Goal: Task Accomplishment & Management: Manage account settings

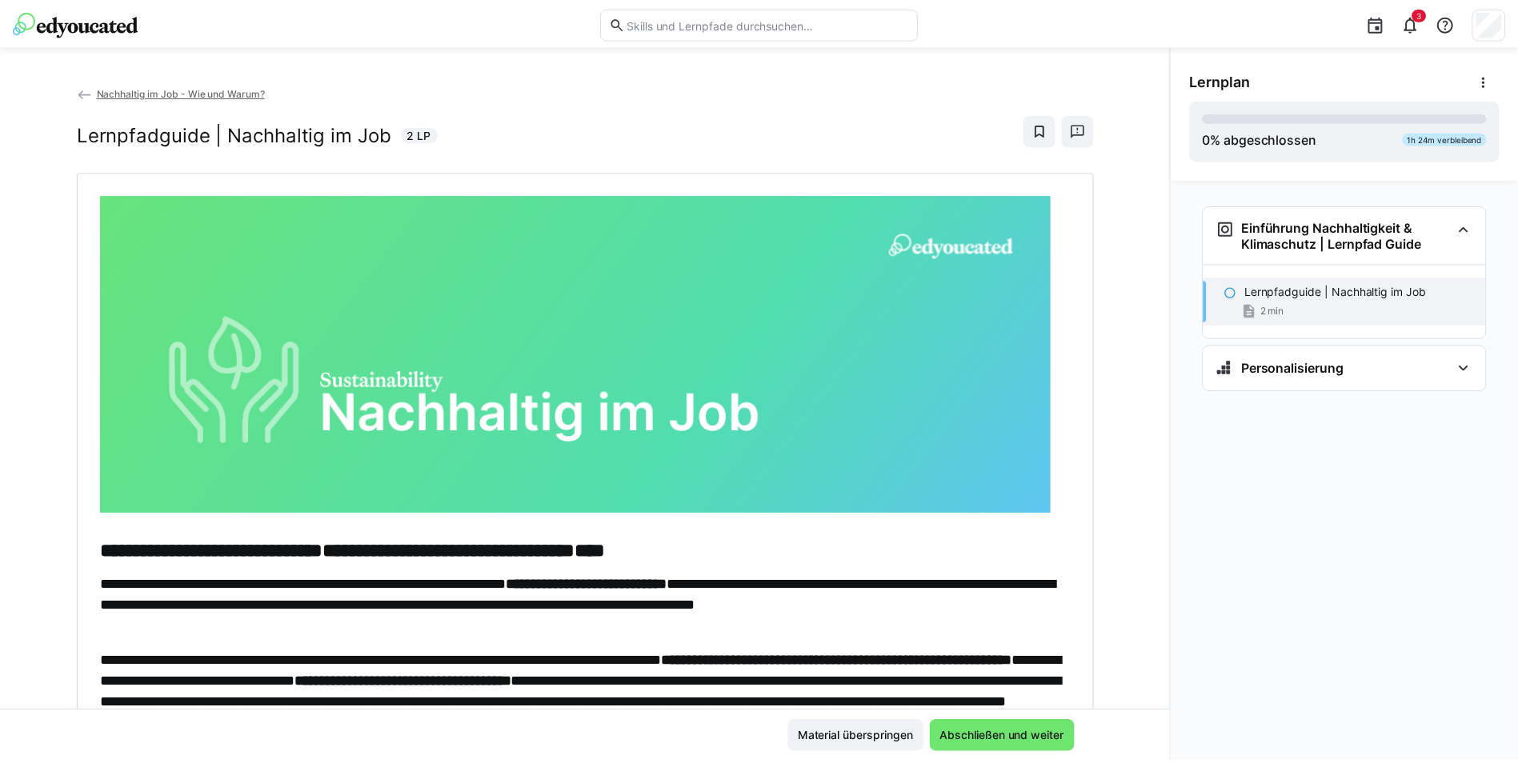
scroll to position [299, 0]
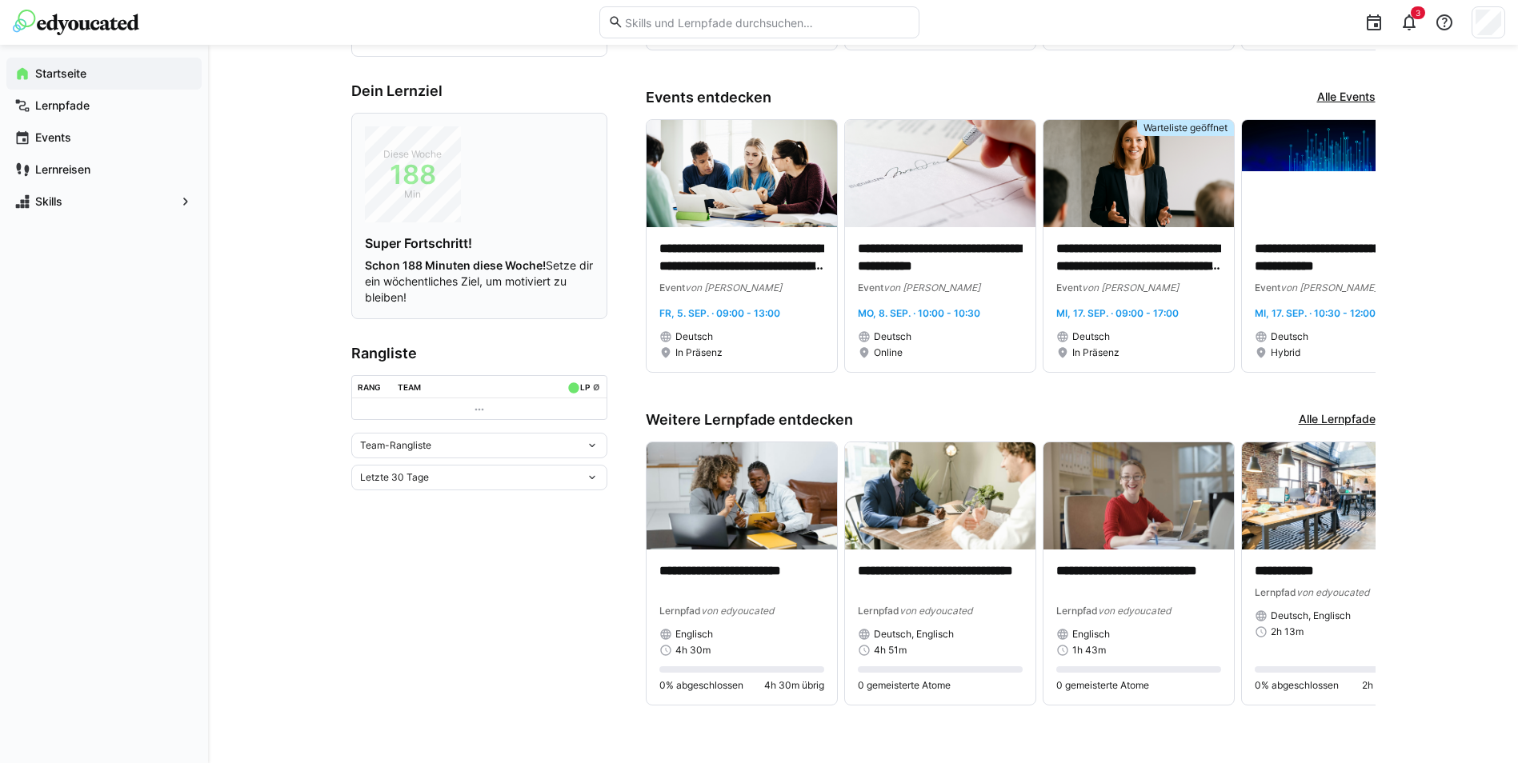
scroll to position [298, 0]
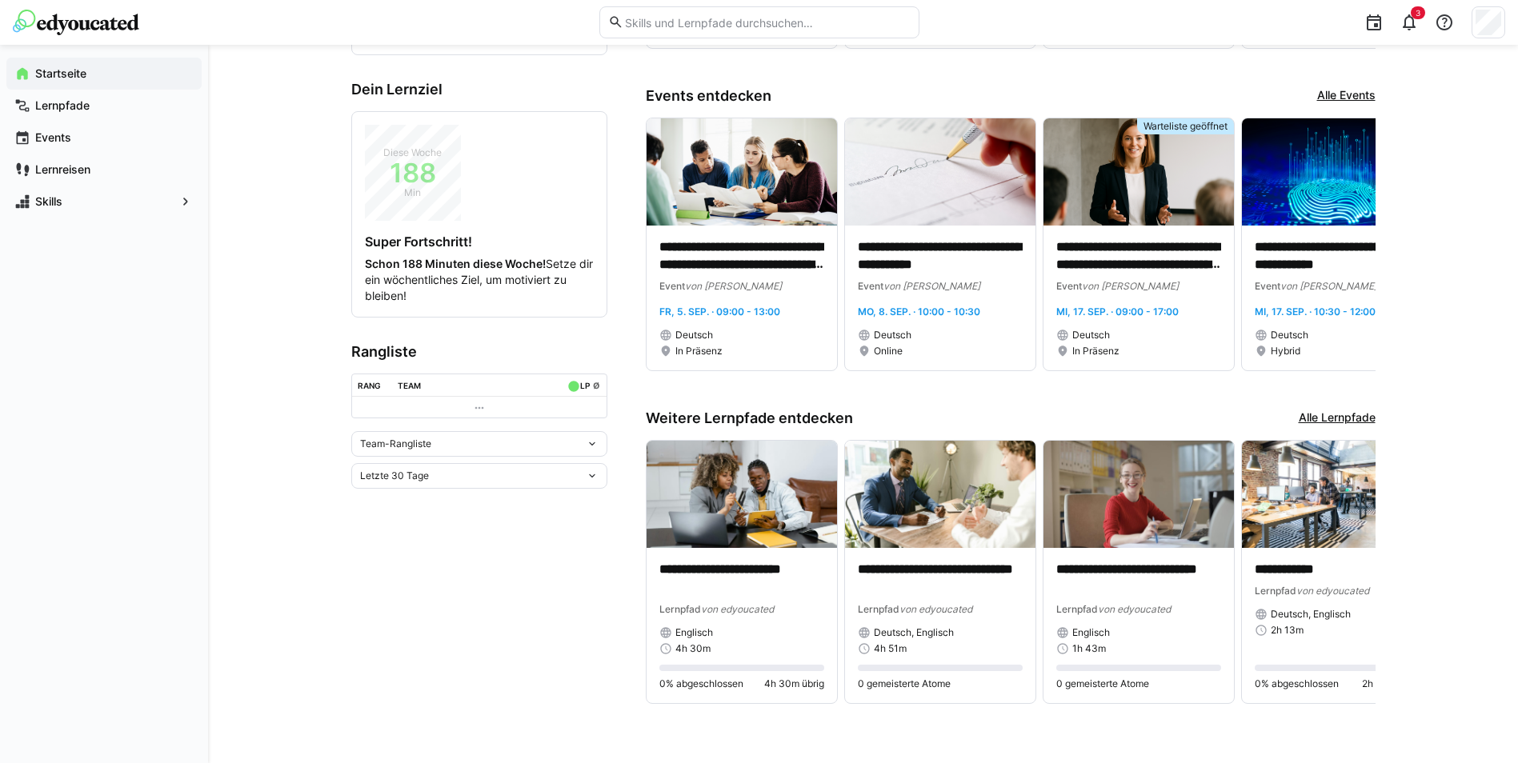
click at [547, 451] on div "Team-Rangliste" at bounding box center [479, 444] width 256 height 26
click at [547, 451] on div "Team-Rangliste Team-Rangliste Individuelle Rangliste" at bounding box center [479, 444] width 256 height 26
click at [547, 451] on div "Team-Rangliste" at bounding box center [479, 444] width 256 height 26
click at [523, 498] on div "Individuelle Rangliste" at bounding box center [479, 503] width 237 height 13
click at [471, 524] on div "Individuelle Rangliste" at bounding box center [473, 529] width 226 height 11
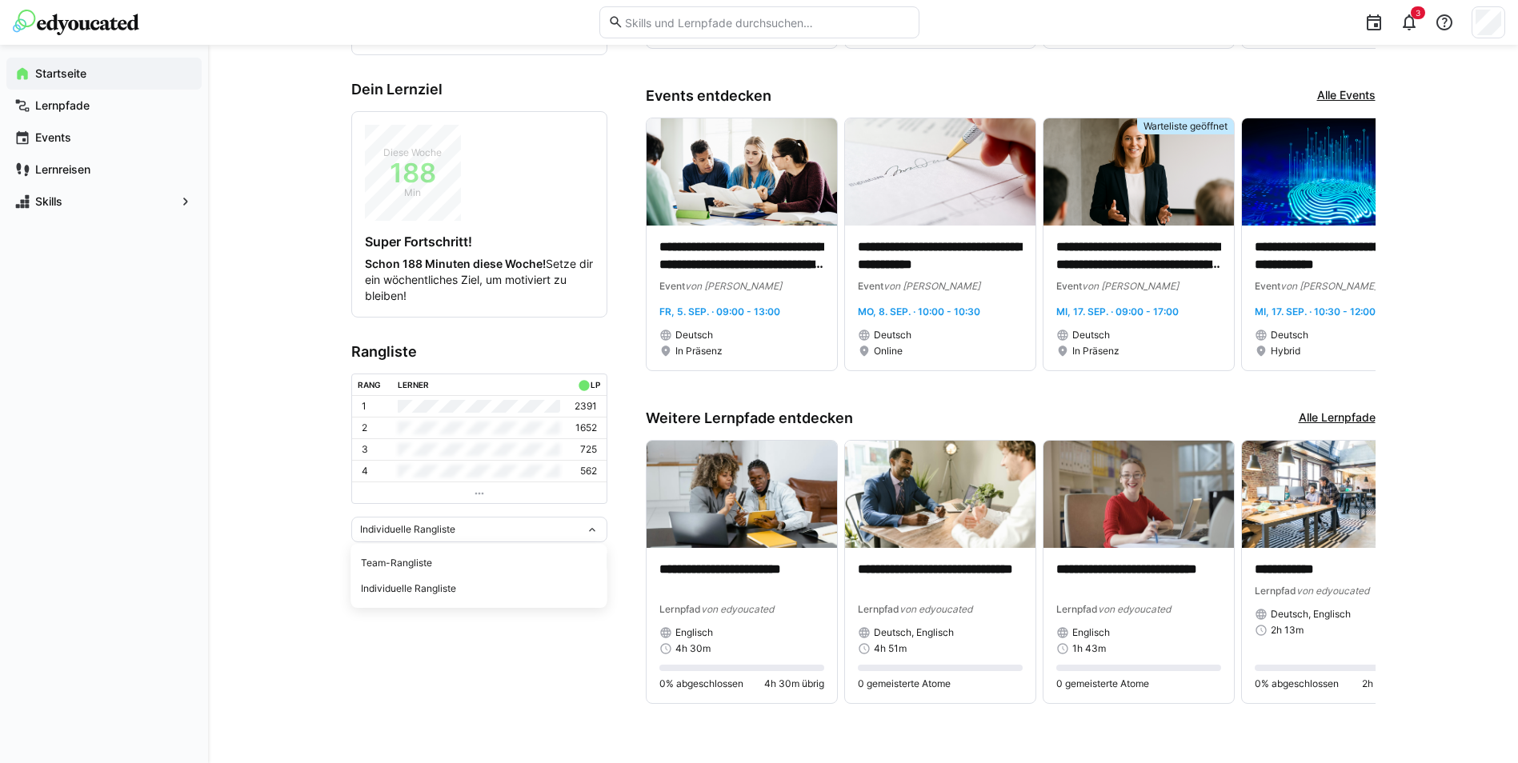
click at [468, 575] on span "Team-Rangliste" at bounding box center [479, 564] width 256 height 26
click at [439, 553] on app-home-left "**********" at bounding box center [479, 257] width 256 height 935
click at [434, 459] on div "Team-Rangliste Letzte 30 Tage" at bounding box center [479, 460] width 256 height 58
click at [440, 477] on div "Letzte 30 Tage" at bounding box center [473, 476] width 226 height 11
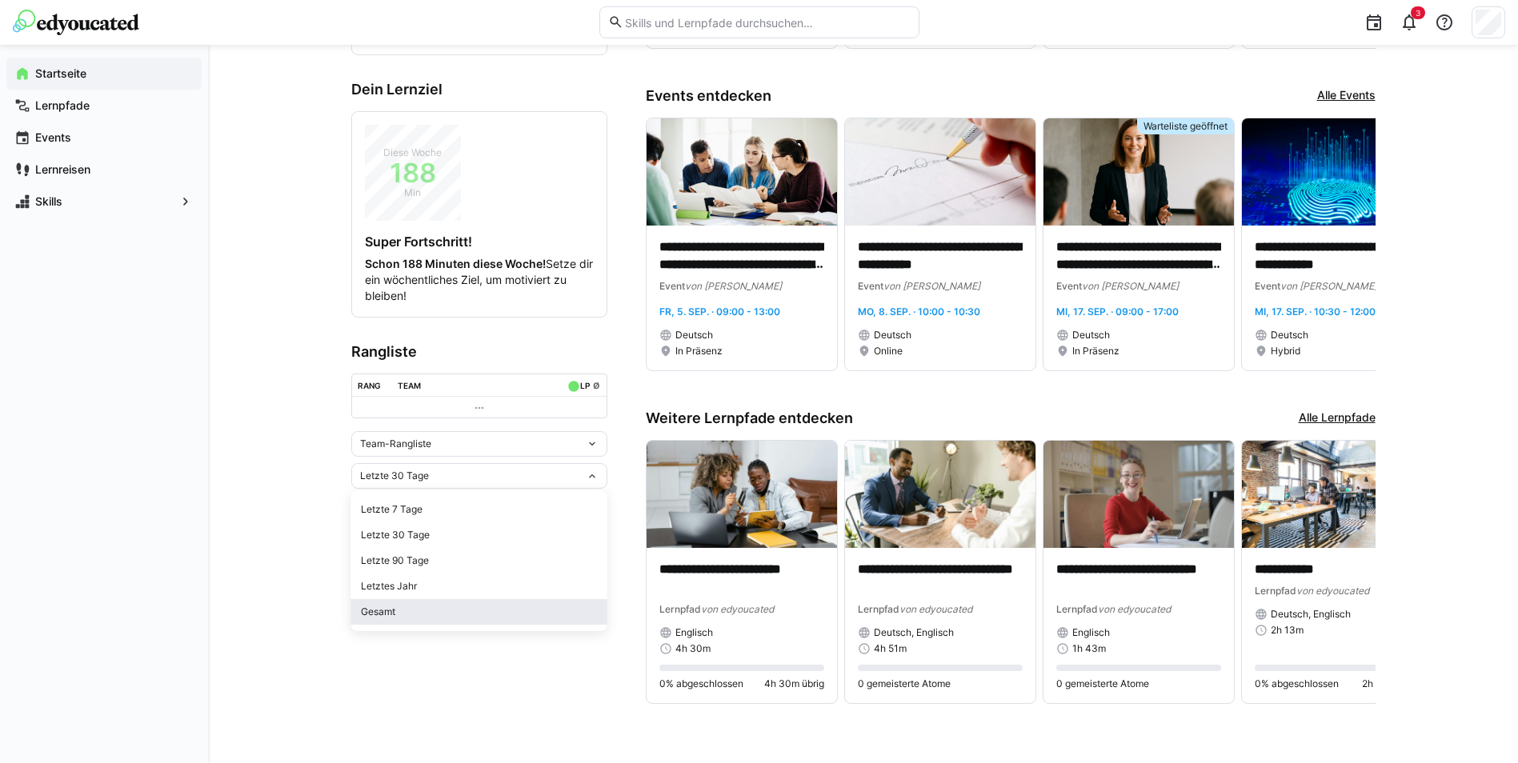
click at [447, 615] on div "Gesamt" at bounding box center [479, 612] width 237 height 13
click at [524, 447] on div "Team-Rangliste" at bounding box center [473, 444] width 226 height 11
click at [422, 507] on div "Individuelle Rangliste" at bounding box center [479, 503] width 237 height 13
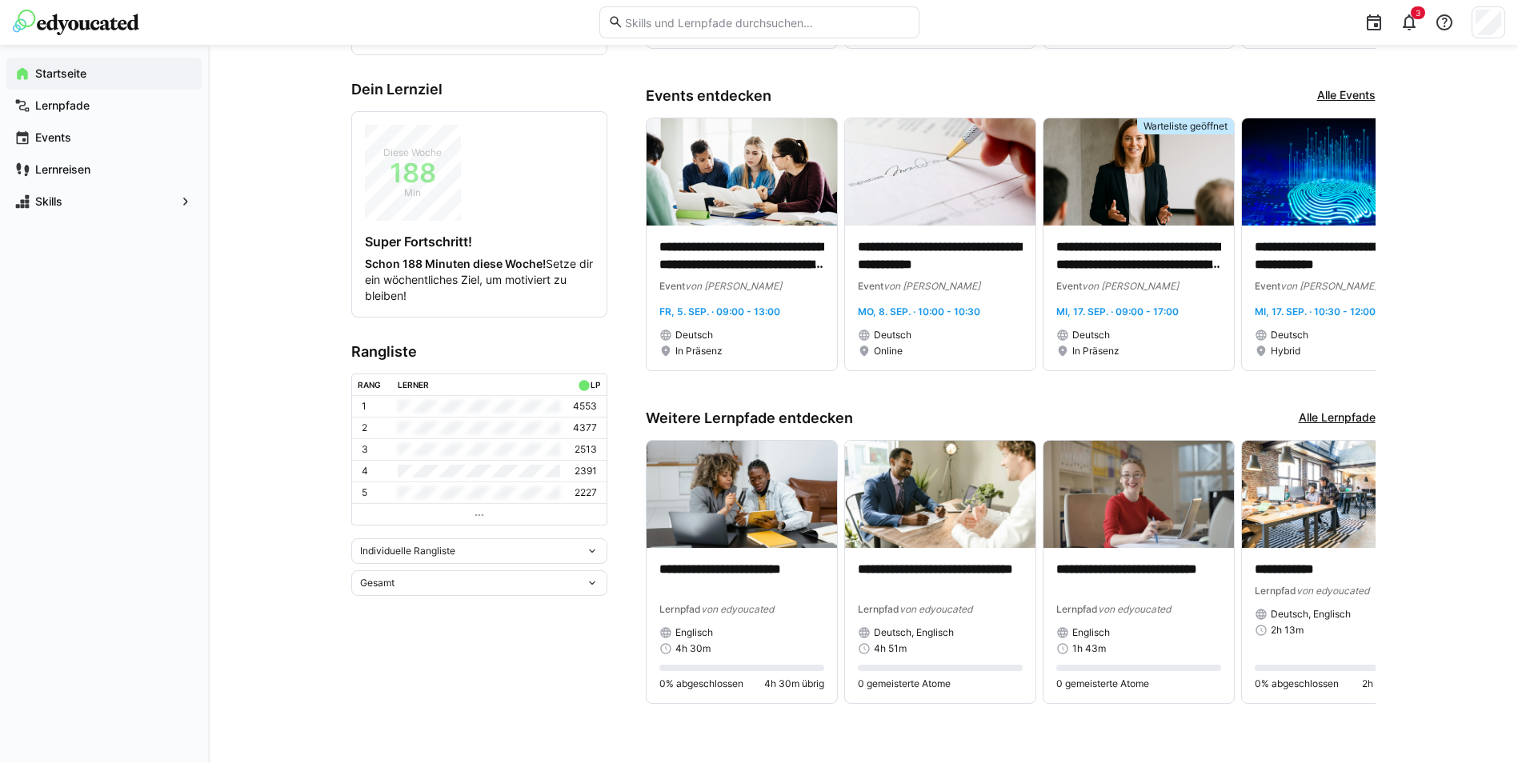
click at [507, 552] on div "Individuelle Rangliste" at bounding box center [473, 551] width 226 height 11
drag, startPoint x: 489, startPoint y: 676, endPoint x: 474, endPoint y: 608, distance: 69.7
click at [487, 676] on app-home-left "**********" at bounding box center [479, 257] width 256 height 935
click at [465, 574] on div "Gesamt" at bounding box center [479, 584] width 256 height 26
click at [432, 619] on div "Letzte 7 Tage" at bounding box center [479, 617] width 237 height 13
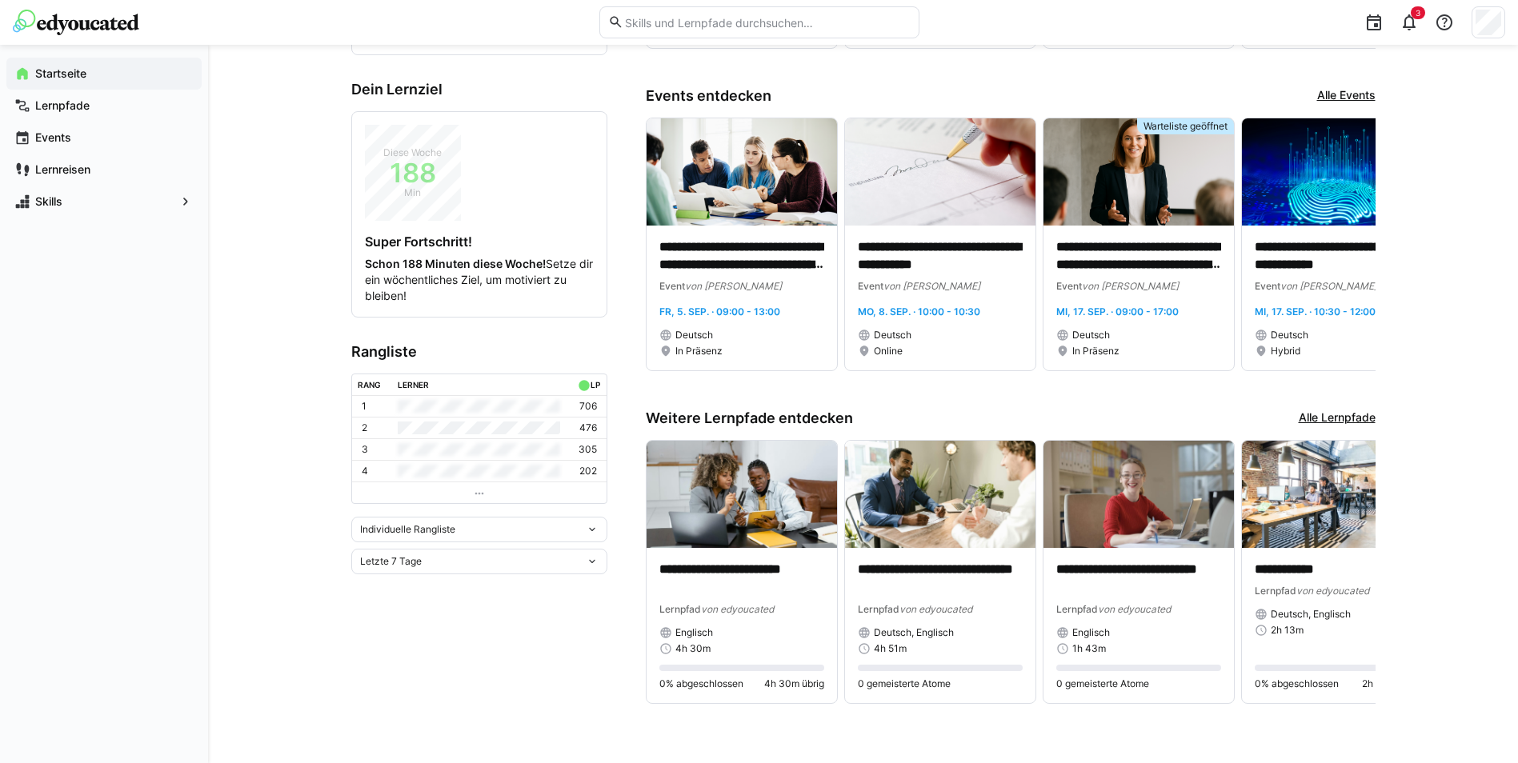
click at [450, 555] on div "Letzte 7 Tage" at bounding box center [479, 562] width 256 height 26
click at [433, 674] on div "Letztes Jahr" at bounding box center [479, 672] width 237 height 13
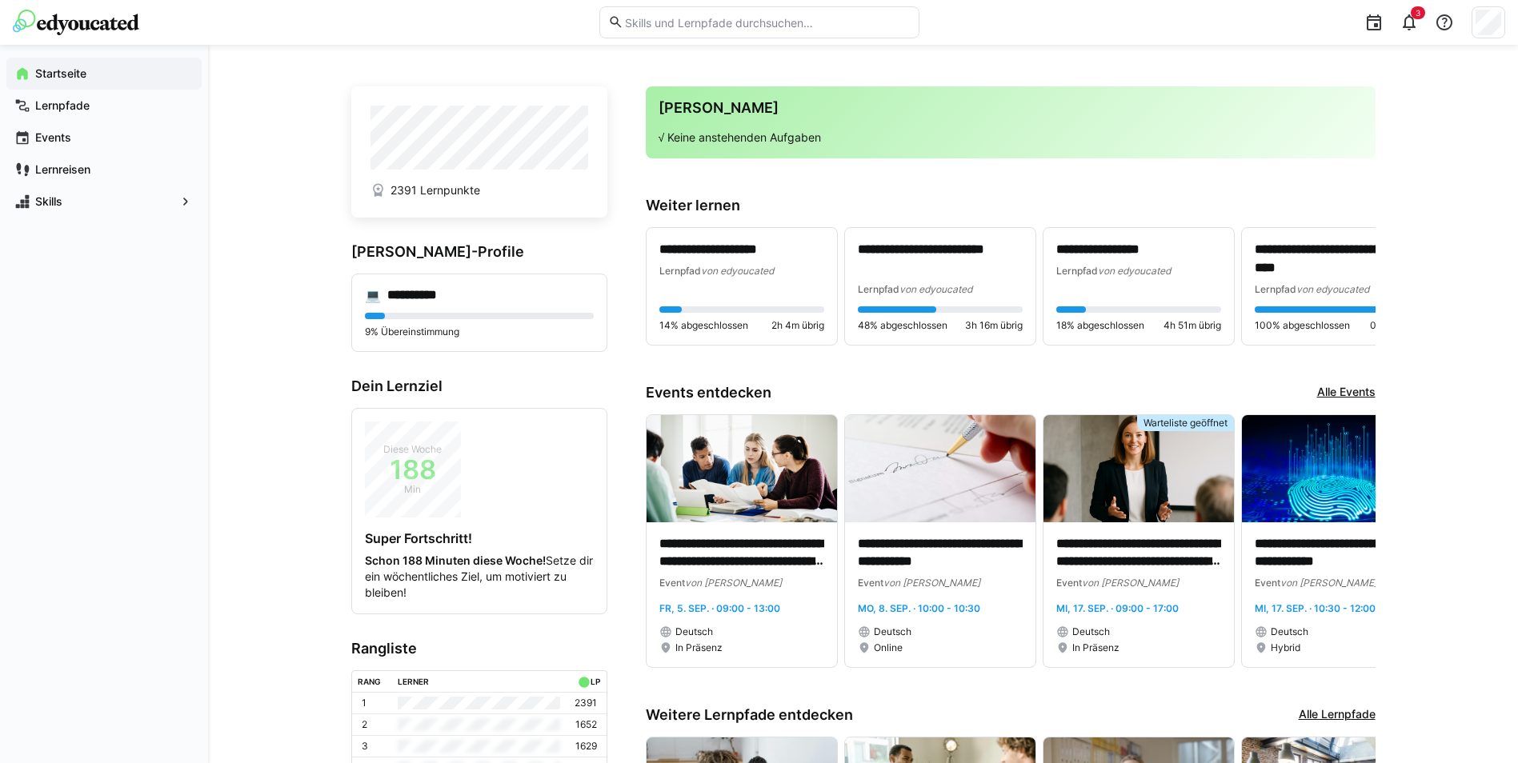
scroll to position [0, 0]
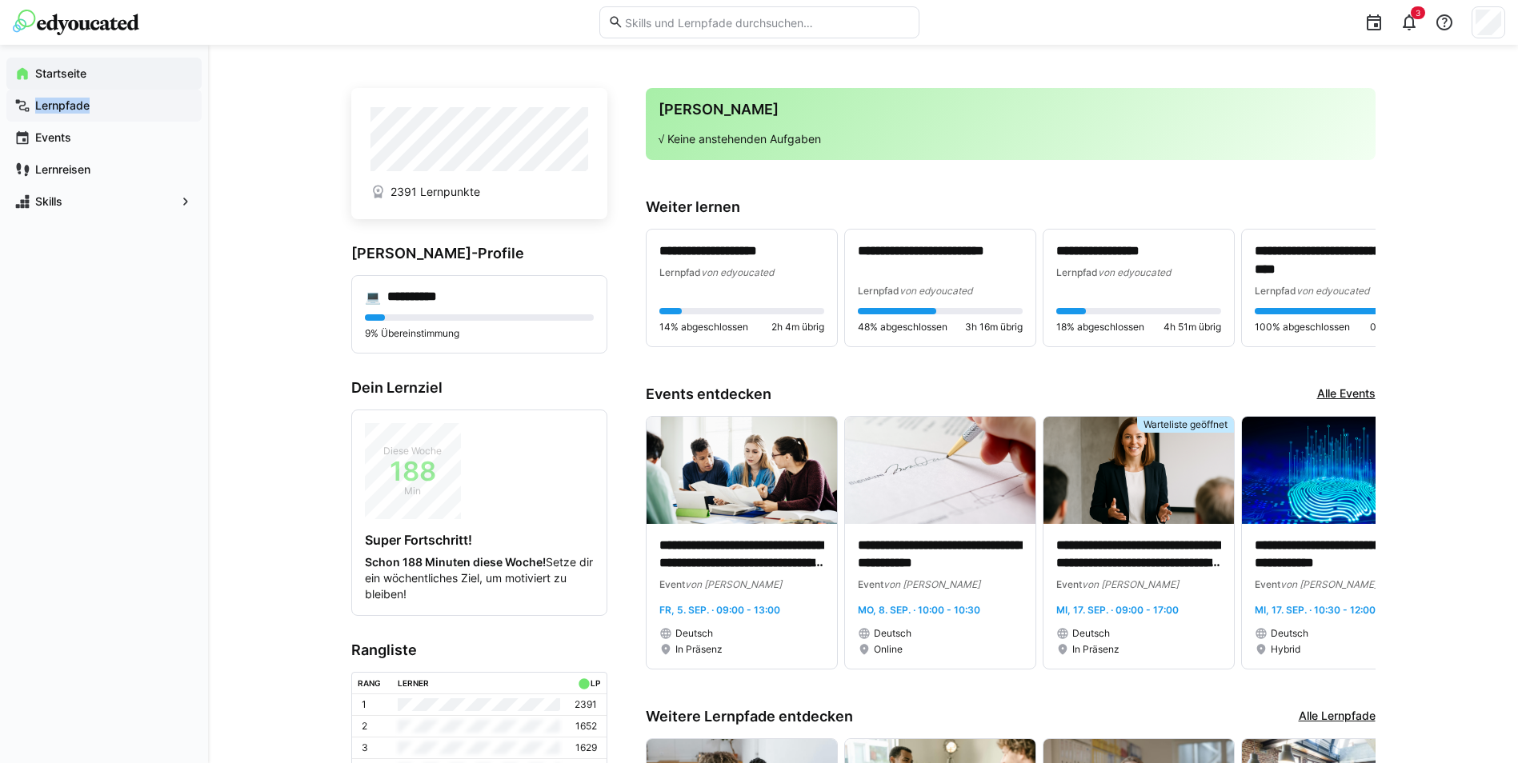
click at [114, 93] on div "Startseite Lernpfade Events Lernreisen Skills" at bounding box center [103, 138] width 195 height 160
drag, startPoint x: 114, startPoint y: 93, endPoint x: 105, endPoint y: 107, distance: 16.9
click at [105, 107] on span "Lernpfade" at bounding box center [113, 106] width 161 height 16
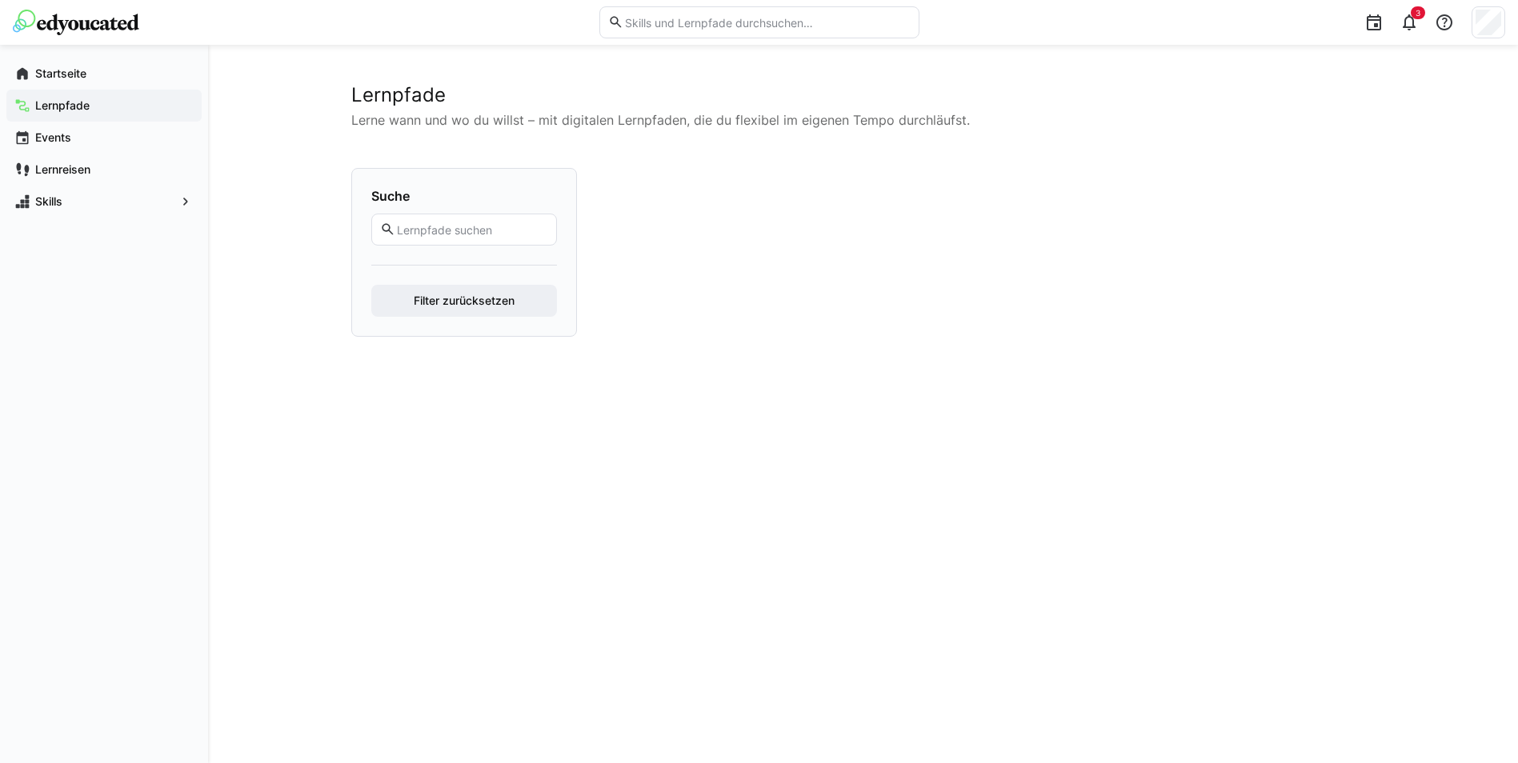
click at [105, 107] on span "Lernpfade" at bounding box center [113, 106] width 161 height 16
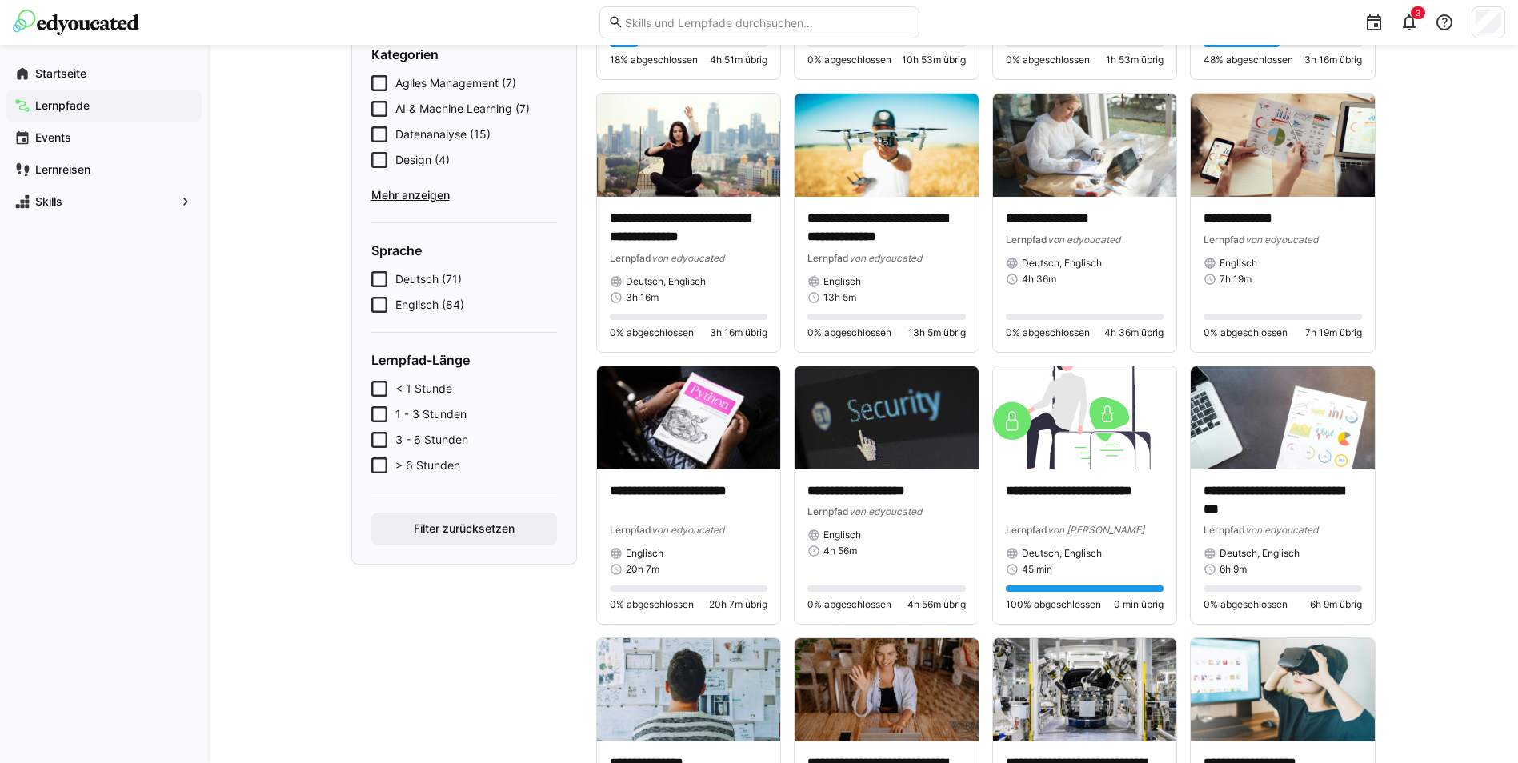
scroll to position [320, 0]
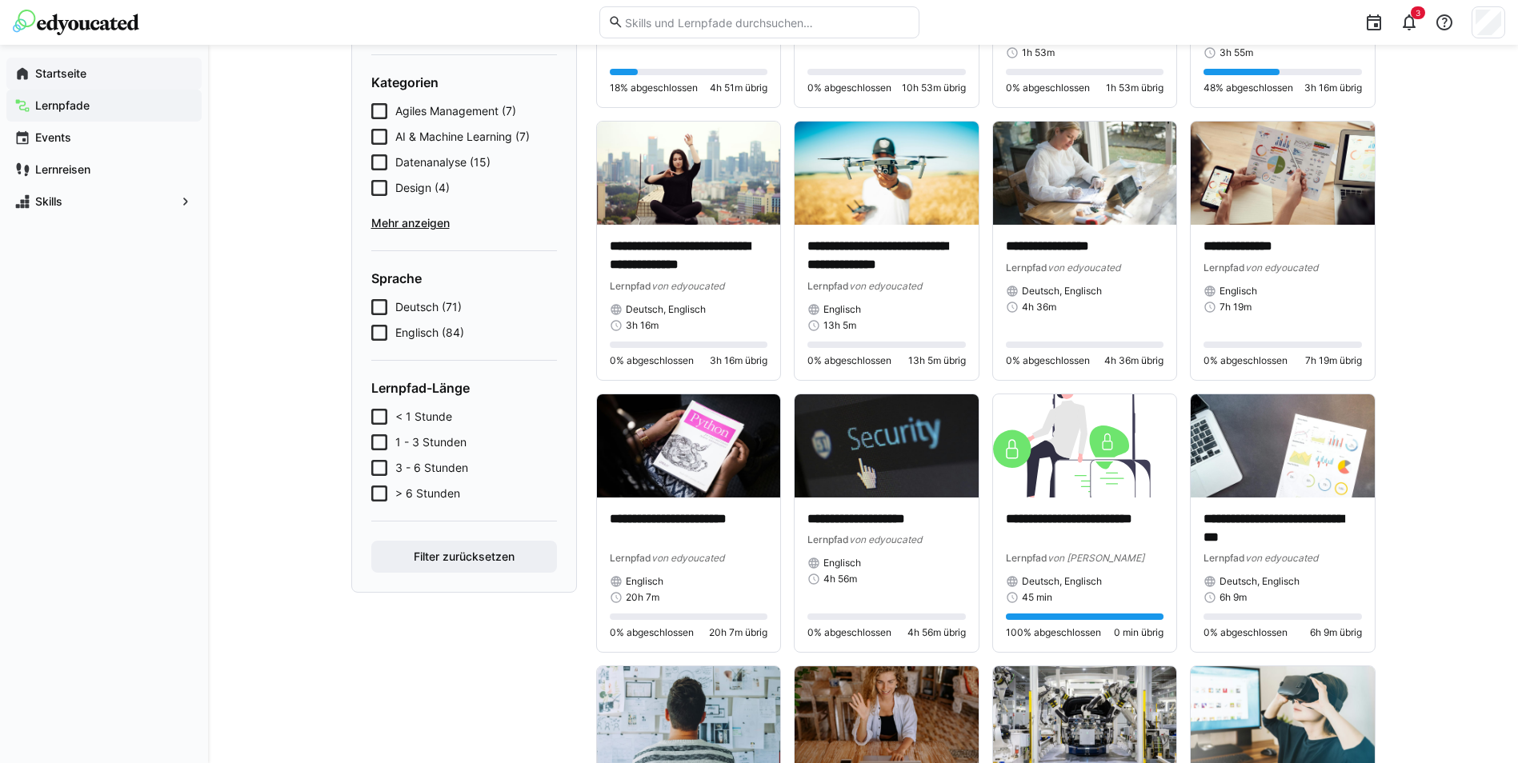
click at [99, 74] on span "Startseite" at bounding box center [113, 74] width 161 height 16
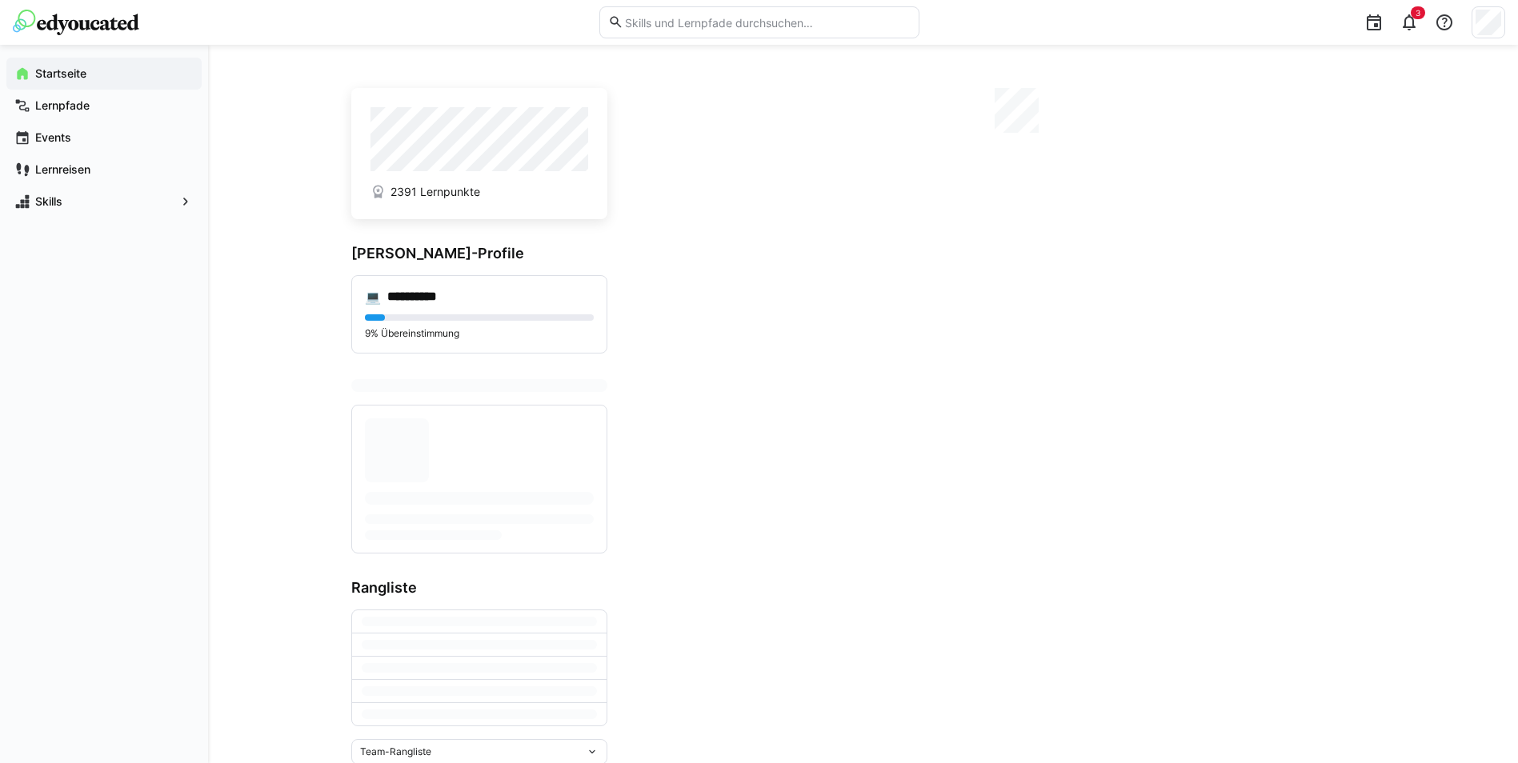
click at [137, 22] on img at bounding box center [76, 23] width 126 height 26
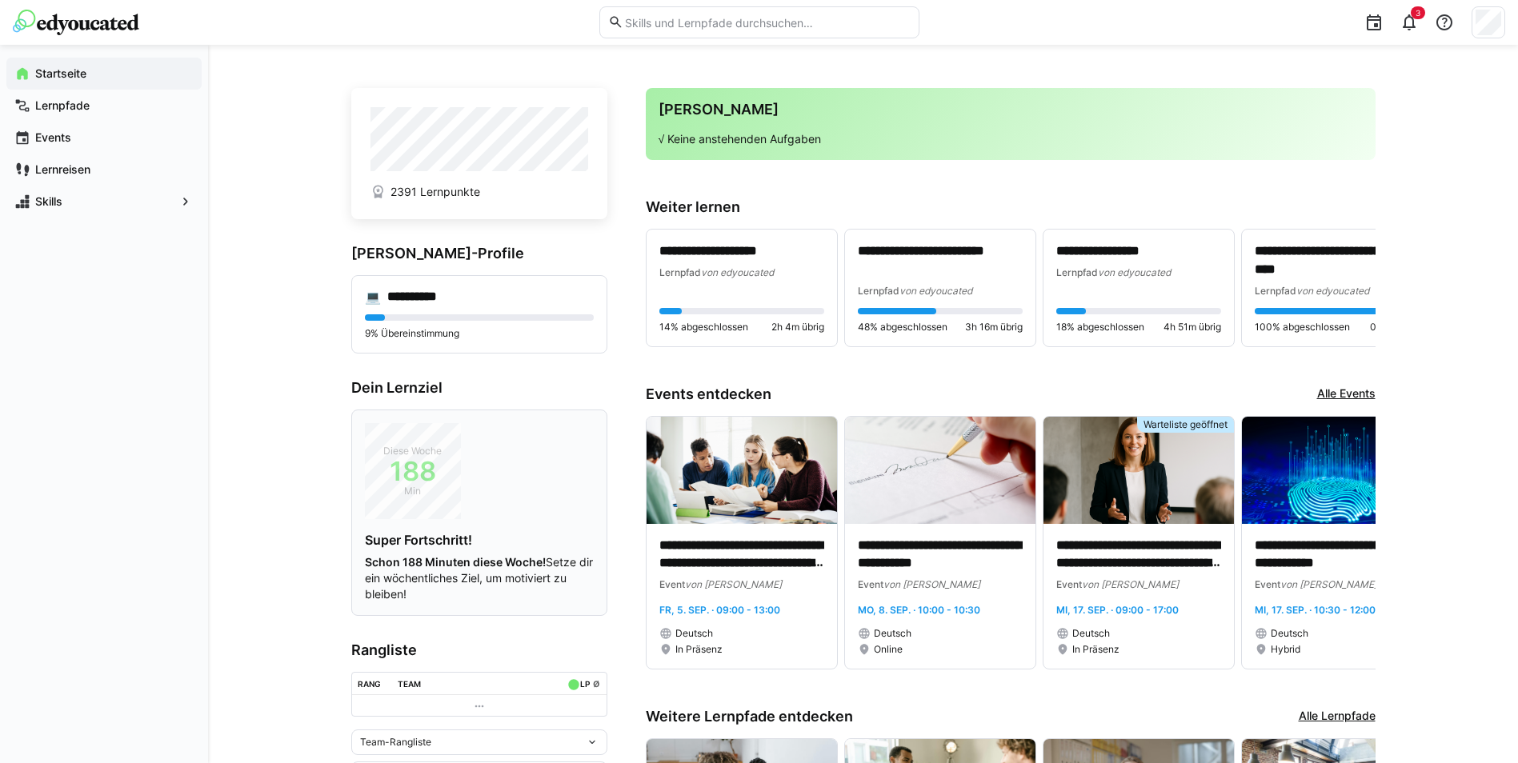
click at [412, 463] on span "188" at bounding box center [413, 471] width 96 height 16
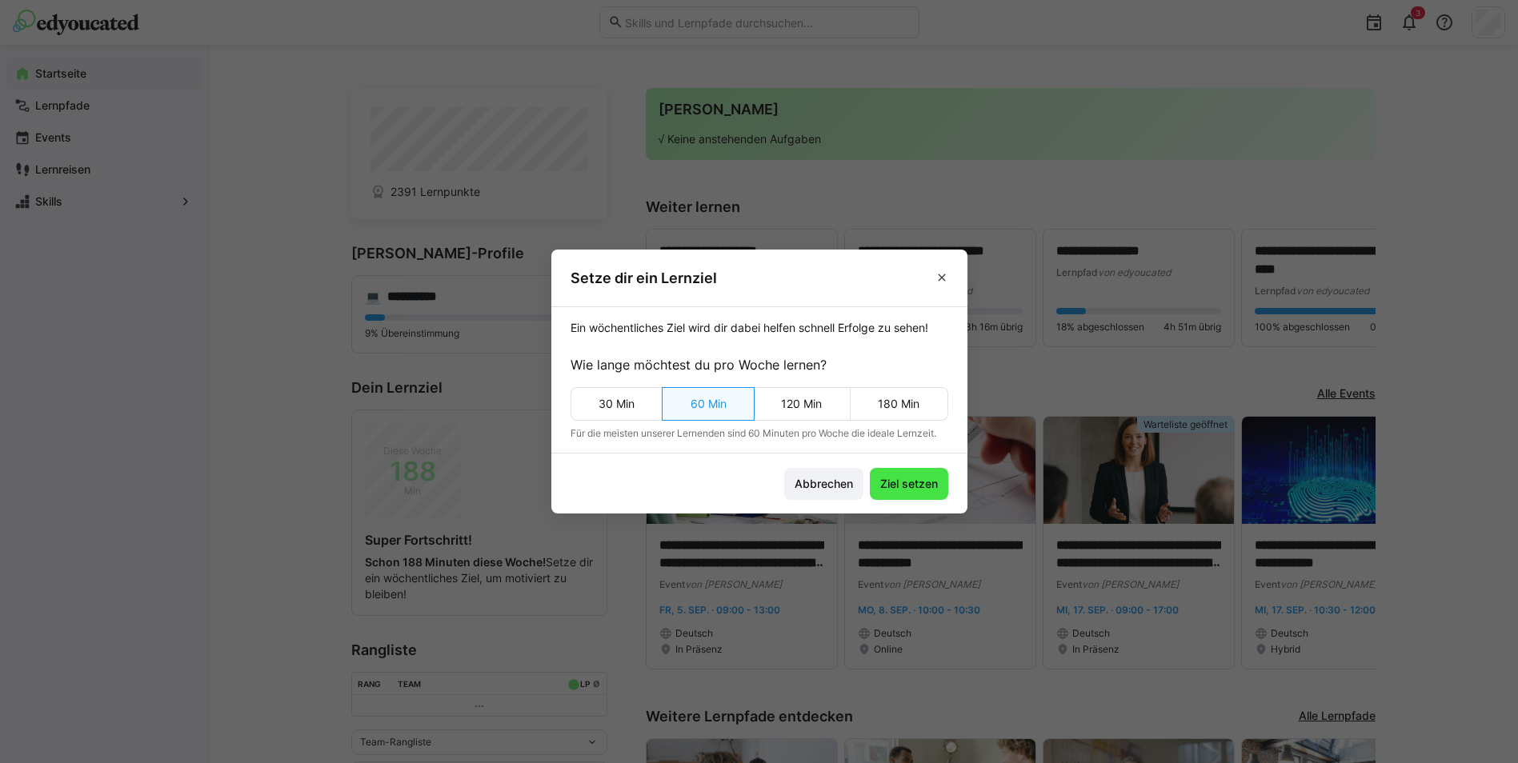
click at [927, 487] on span "Ziel setzen" at bounding box center [909, 484] width 62 height 16
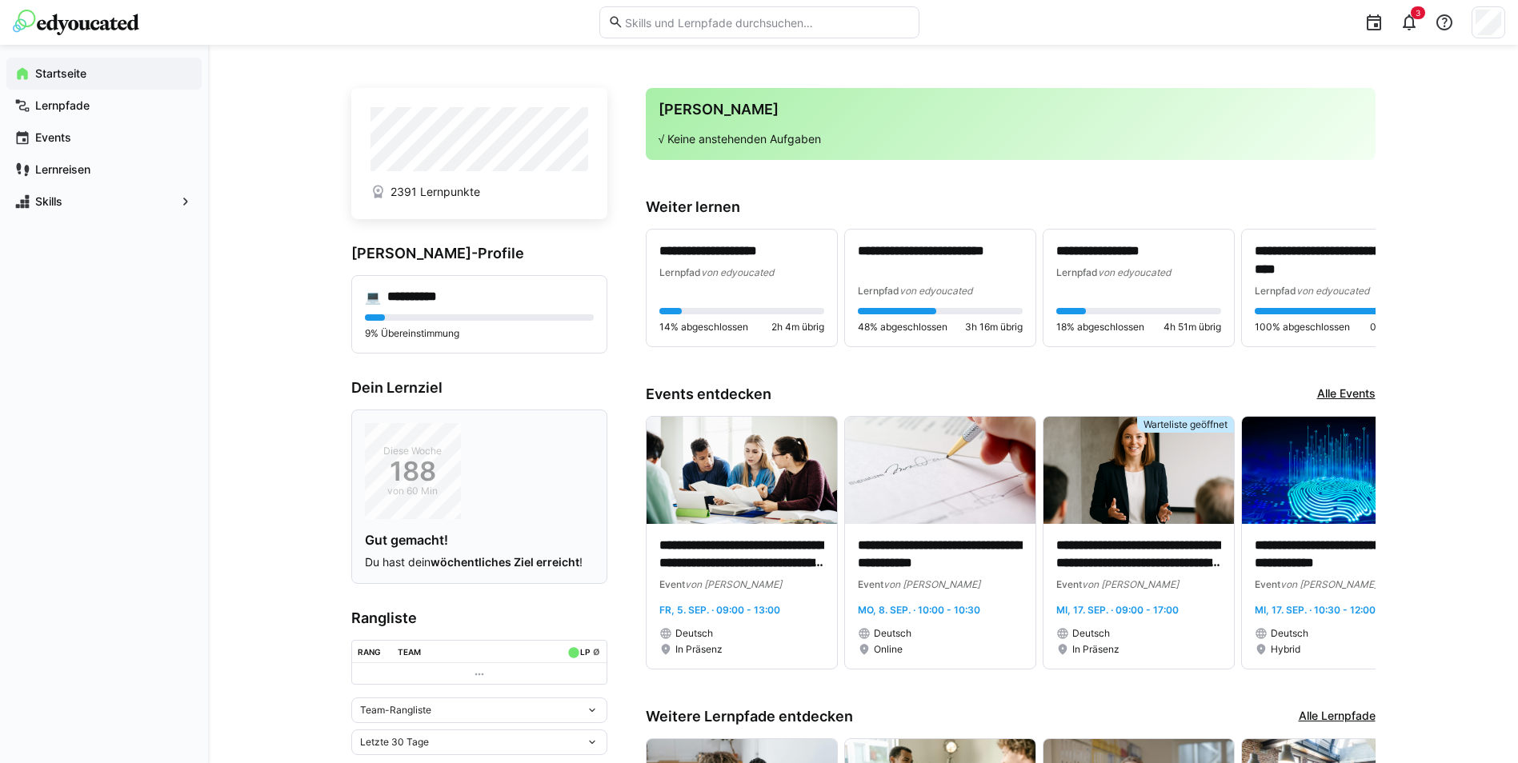
click at [584, 533] on h4 "Gut gemacht!" at bounding box center [479, 540] width 229 height 16
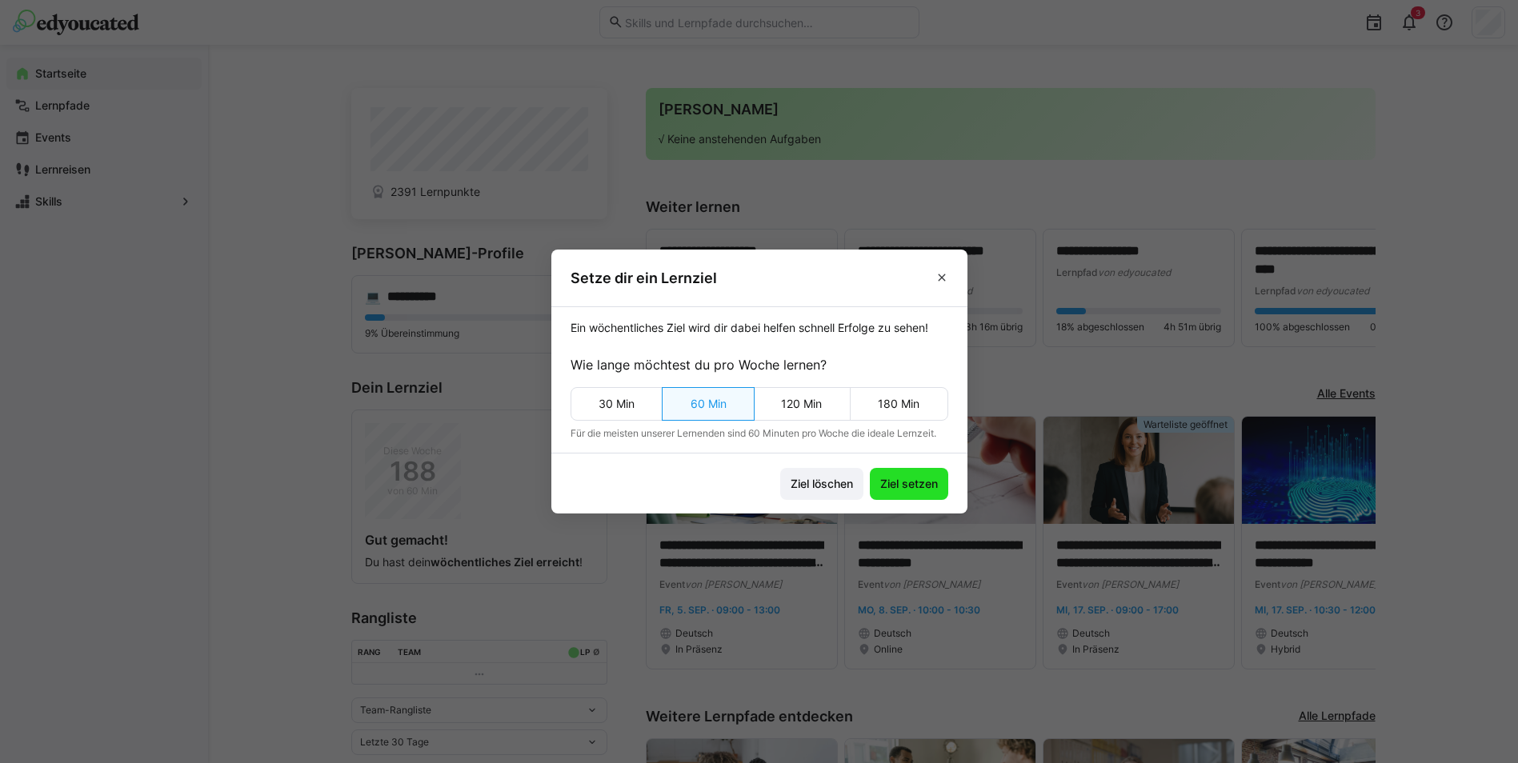
click at [899, 476] on span "Ziel setzen" at bounding box center [909, 484] width 62 height 16
